Goal: Find specific page/section: Find specific page/section

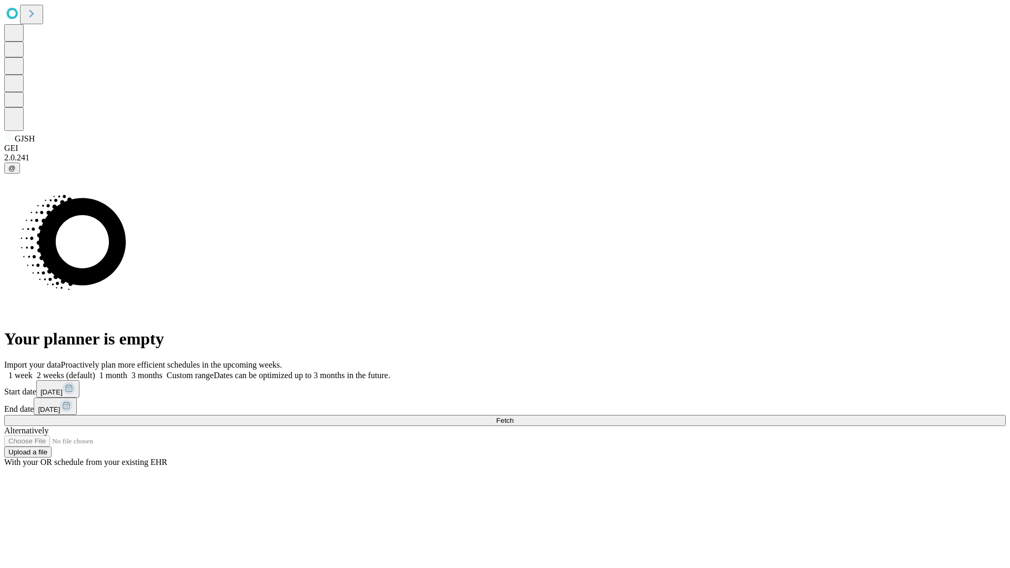
click at [513, 416] on span "Fetch" at bounding box center [504, 420] width 17 height 8
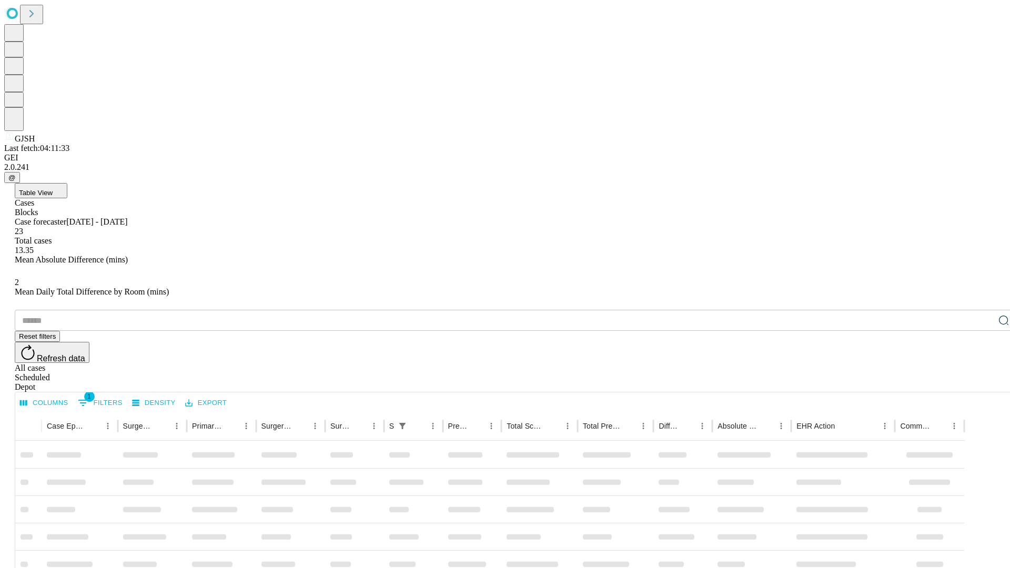
click at [982, 382] on div "Depot" at bounding box center [515, 386] width 1001 height 9
